Goal: Information Seeking & Learning: Learn about a topic

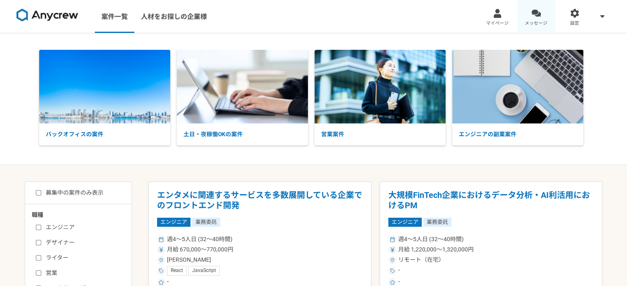
click at [534, 14] on div at bounding box center [535, 13] width 9 height 9
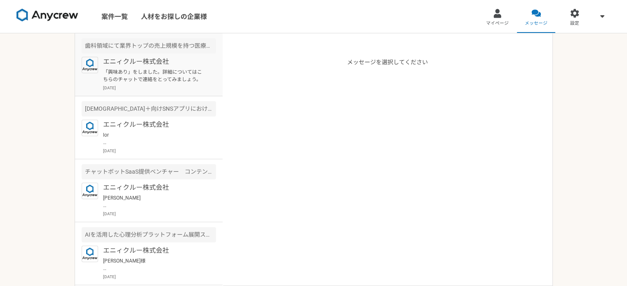
click at [163, 76] on p "「興味あり」をしました。詳細についてはこちらのチャットで連絡をとってみましょう。" at bounding box center [154, 75] width 102 height 15
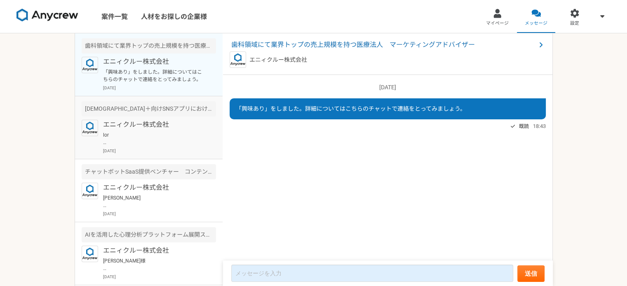
click at [183, 129] on p "エニィクルー株式会社" at bounding box center [154, 125] width 102 height 10
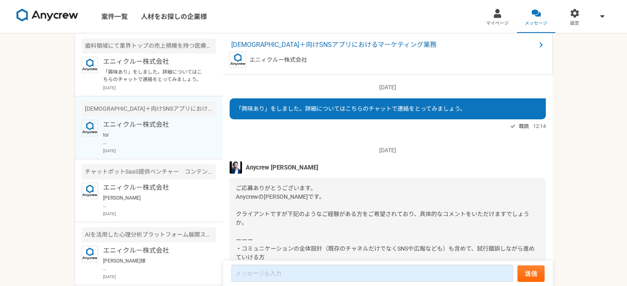
scroll to position [407, 0]
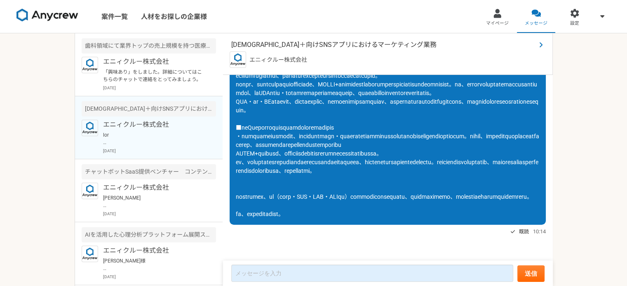
click at [327, 41] on span "[DEMOGRAPHIC_DATA]＋向けSNSアプリにおけるマーケティング業務" at bounding box center [383, 45] width 305 height 10
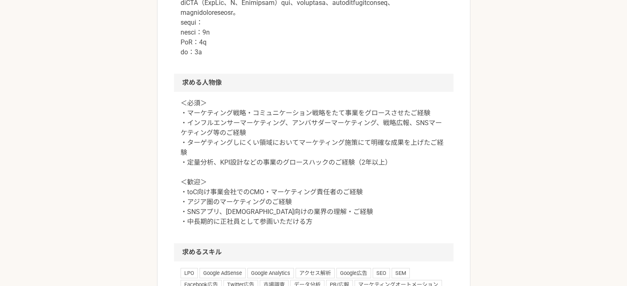
scroll to position [742, 0]
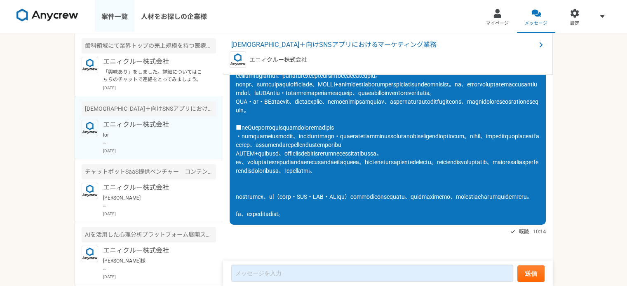
click at [119, 19] on link "案件一覧" at bounding box center [115, 16] width 40 height 33
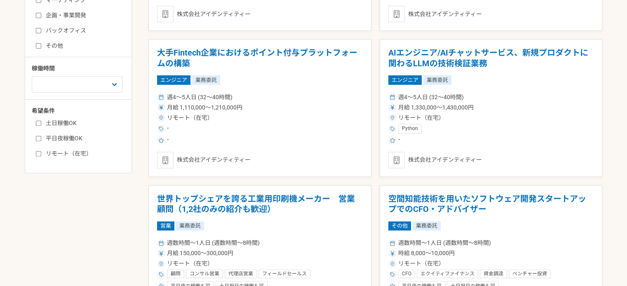
scroll to position [124, 0]
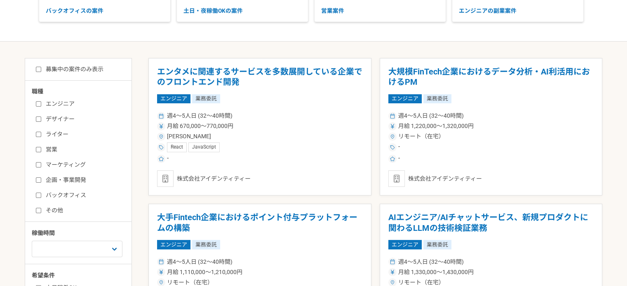
click at [36, 165] on input "マーケティング" at bounding box center [38, 164] width 5 height 5
checkbox input "true"
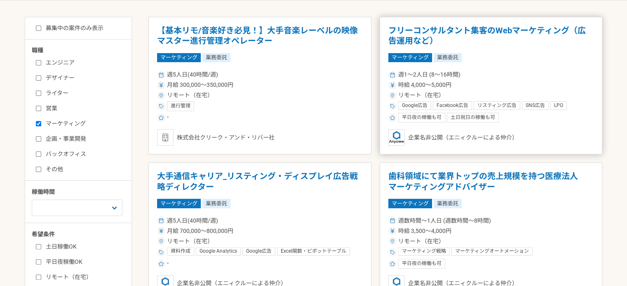
scroll to position [206, 0]
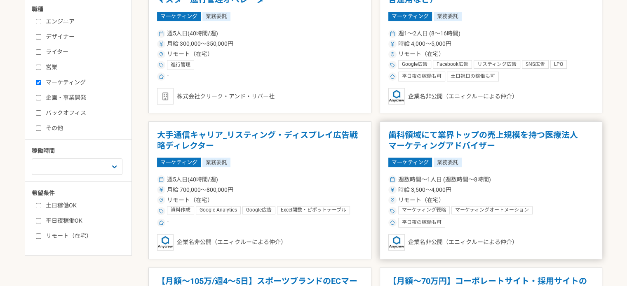
click at [524, 146] on h1 "歯科領域にて業界トップの売上規模を持つ医療法人　マーケティングアドバイザー" at bounding box center [491, 140] width 206 height 21
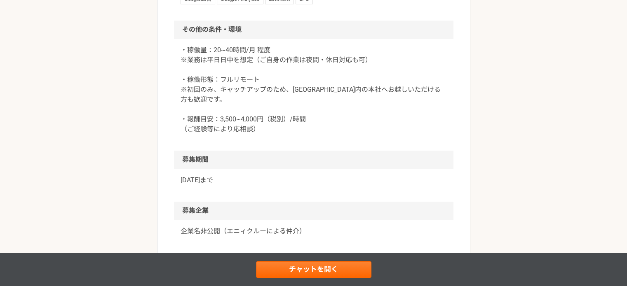
scroll to position [706, 0]
